Goal: Transaction & Acquisition: Book appointment/travel/reservation

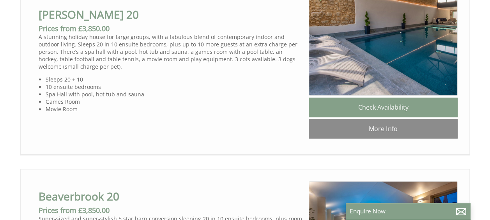
scroll to position [506, 0]
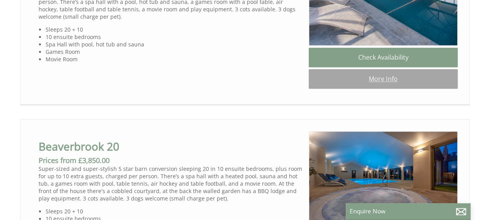
click at [385, 87] on link "More Info" at bounding box center [383, 78] width 149 height 19
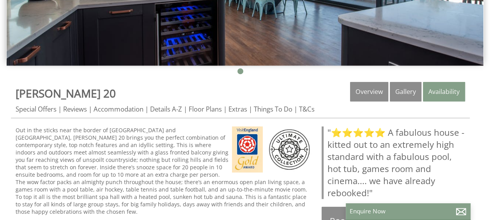
scroll to position [234, 0]
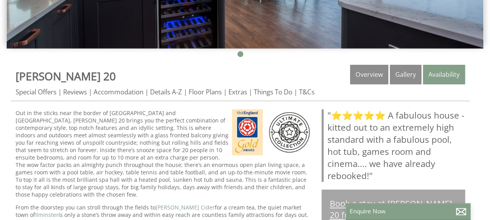
click at [402, 189] on link "Book a stay at Churchill 20 from £3,850.00" at bounding box center [392, 208] width 143 height 39
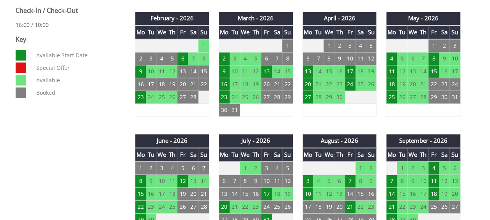
scroll to position [467, 0]
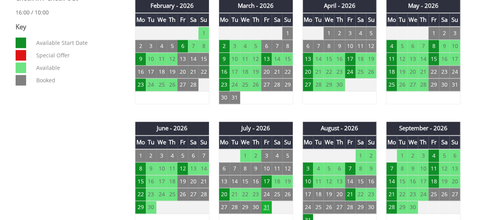
click at [264, 201] on td "31" at bounding box center [266, 207] width 11 height 13
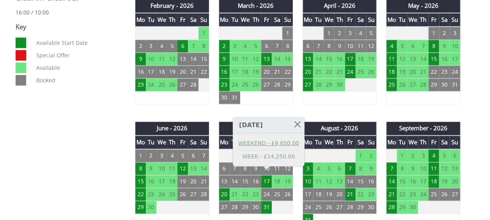
click at [274, 143] on link "WEEKEND - £9,850.00" at bounding box center [268, 143] width 61 height 8
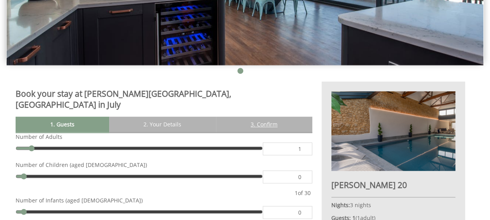
scroll to position [234, 0]
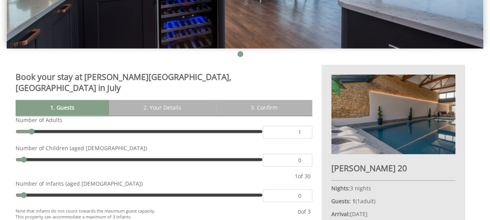
click at [305, 125] on input "1" at bounding box center [287, 131] width 49 height 13
type input "22"
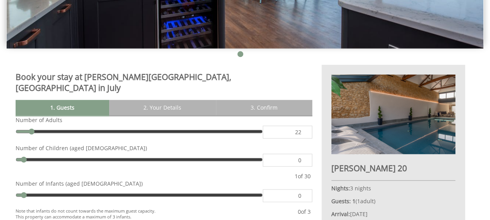
type input "22"
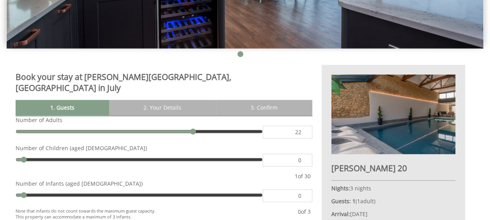
click at [301, 153] on input "0" at bounding box center [287, 159] width 49 height 13
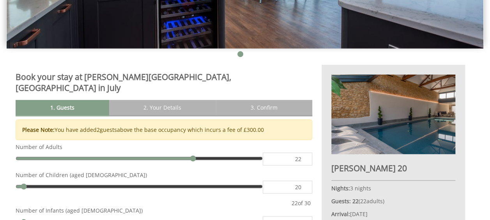
type input "20"
click button "Make Provisional Booking" at bounding box center [0, 0] width 0 height 0
type input "8"
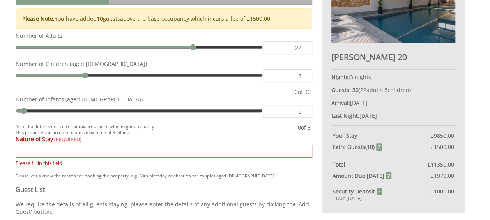
scroll to position [348, 0]
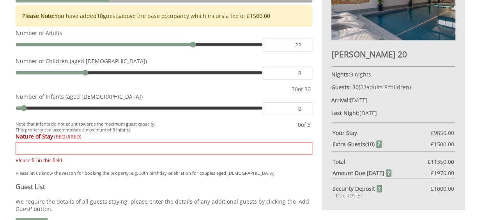
click at [219, 142] on input "Nature of Stay" at bounding box center [164, 148] width 296 height 13
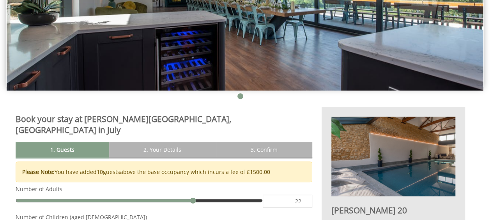
scroll to position [231, 0]
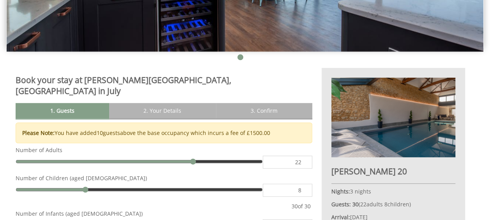
type input "family reuinon"
click at [292, 183] on input "8" at bounding box center [287, 189] width 49 height 13
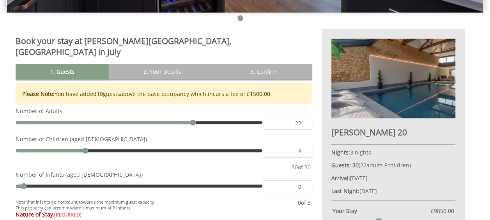
scroll to position [309, 0]
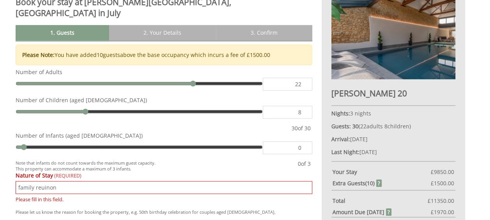
drag, startPoint x: 291, startPoint y: 106, endPoint x: 305, endPoint y: 106, distance: 14.8
click at [305, 141] on input "0" at bounding box center [287, 147] width 49 height 13
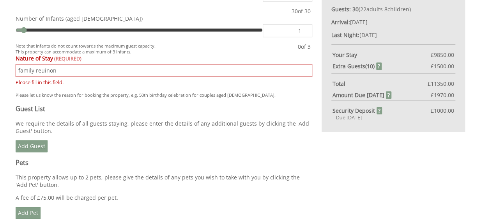
scroll to position [386, 0]
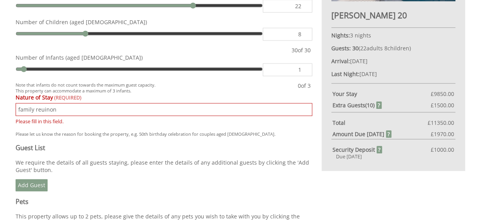
type input "1"
drag, startPoint x: 427, startPoint y: 91, endPoint x: 456, endPoint y: 89, distance: 28.9
click at [456, 89] on div "Churchill 20 Nights: 3 nights Guests: 31 ( 22 adult s 8 child ren 1 infant s ) …" at bounding box center [392, 41] width 143 height 259
copy div "£ 11350.00"
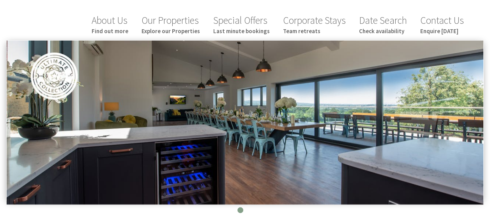
scroll to position [75, 0]
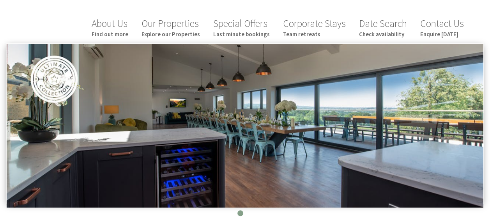
click at [303, 55] on img at bounding box center [245, 126] width 476 height 164
click at [464, 95] on img at bounding box center [245, 126] width 476 height 164
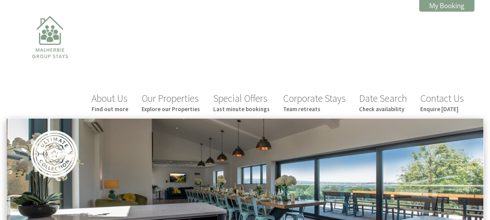
click at [132, 82] on div "About Us Find out more Our Properties Explore our Properties Special Offers Las…" at bounding box center [240, 64] width 468 height 106
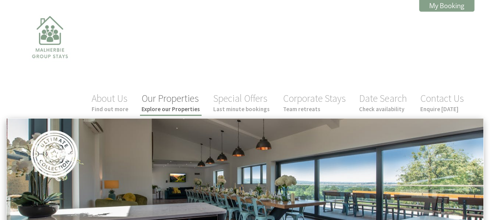
click at [180, 92] on link "Our Properties Explore our Properties" at bounding box center [170, 102] width 58 height 21
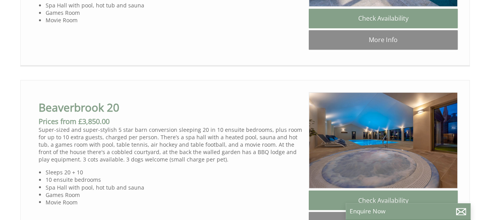
scroll to position [351, 0]
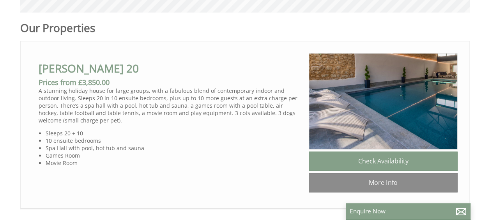
scroll to position [429, 0]
